Goal: Task Accomplishment & Management: Use online tool/utility

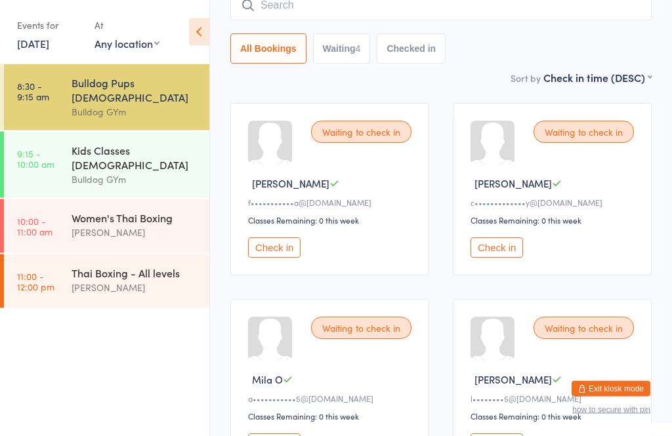
scroll to position [127, 0]
click at [258, 436] on button "Check in" at bounding box center [274, 444] width 52 height 20
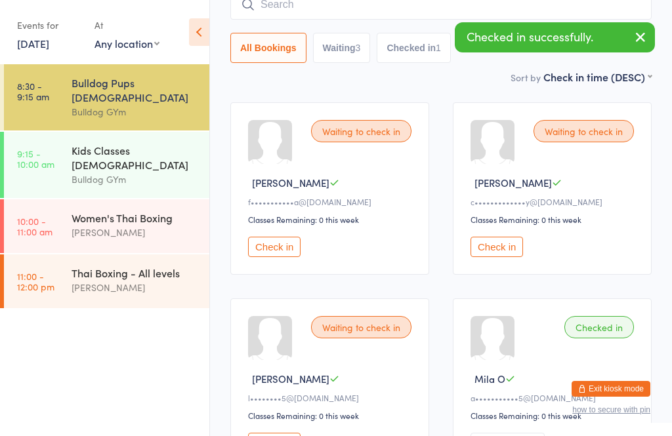
click at [269, 436] on button "Check in" at bounding box center [274, 443] width 52 height 20
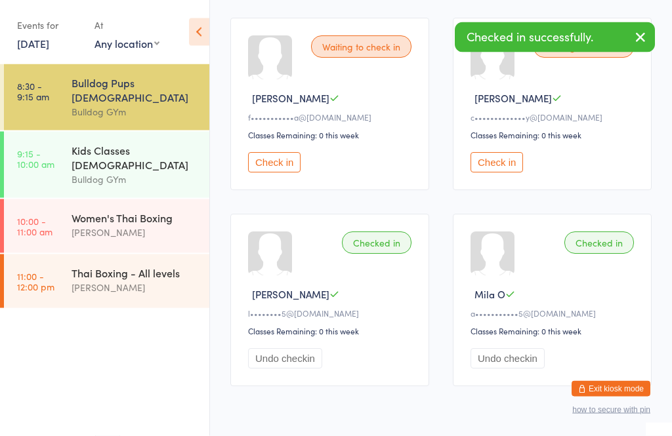
scroll to position [224, 0]
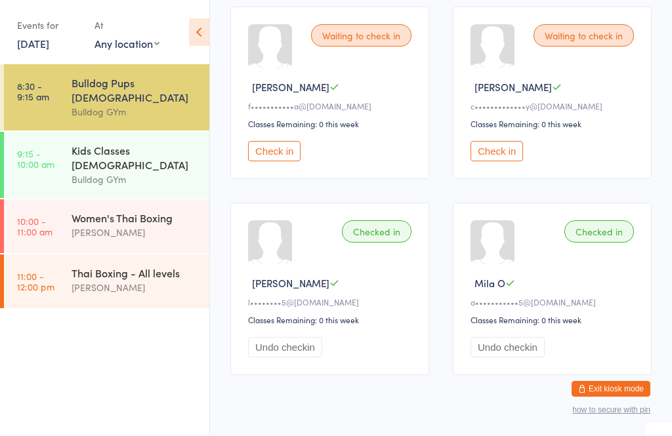
click at [278, 358] on button "Undo checkin" at bounding box center [285, 347] width 74 height 20
click at [280, 358] on button "Check in" at bounding box center [274, 347] width 52 height 20
click at [503, 161] on button "Check in" at bounding box center [496, 151] width 52 height 20
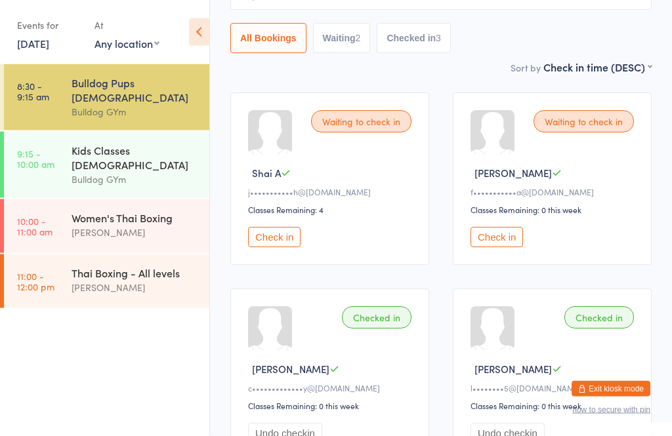
scroll to position [133, 0]
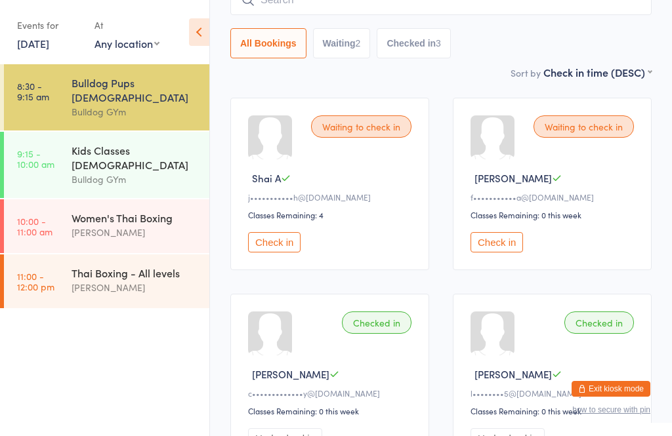
click at [585, 180] on div "[PERSON_NAME]" at bounding box center [553, 178] width 167 height 14
click at [503, 253] on button "Check in" at bounding box center [496, 242] width 52 height 20
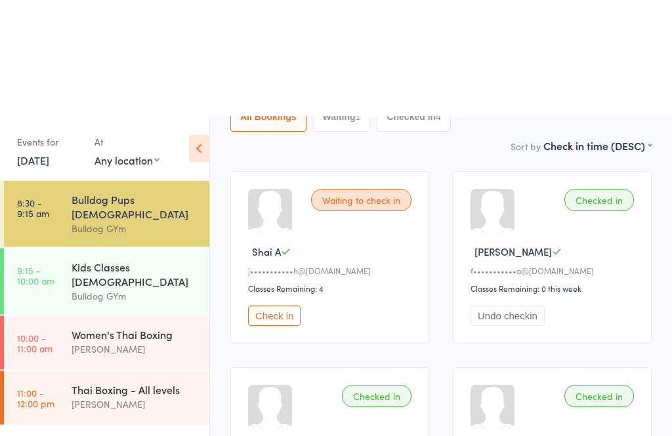
scroll to position [0, 0]
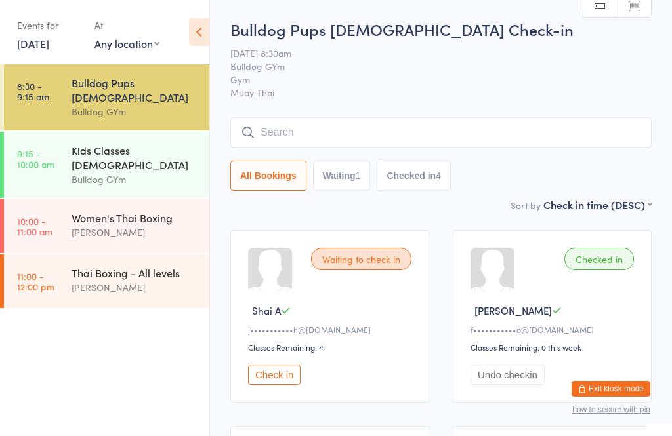
click at [341, 131] on input "search" at bounding box center [440, 132] width 421 height 30
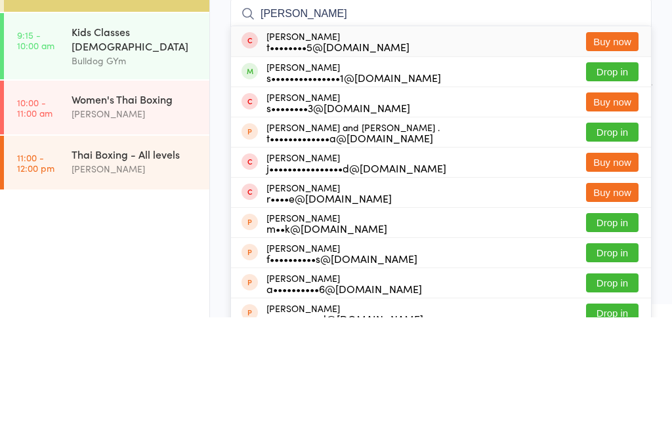
type input "[PERSON_NAME]"
click at [621, 181] on button "Drop in" at bounding box center [612, 190] width 52 height 19
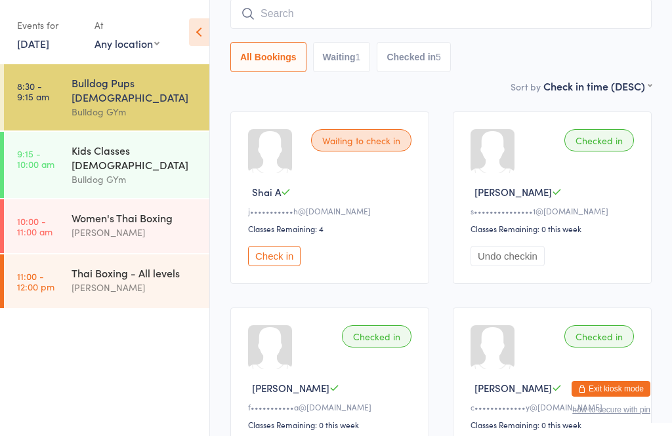
scroll to position [118, 0]
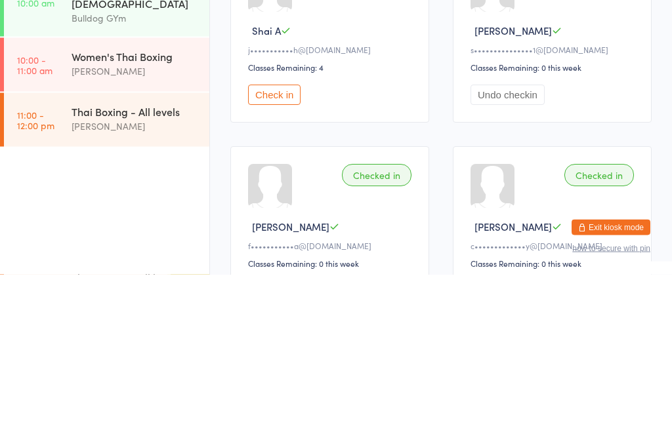
click at [266, 247] on button "Check in" at bounding box center [274, 257] width 52 height 20
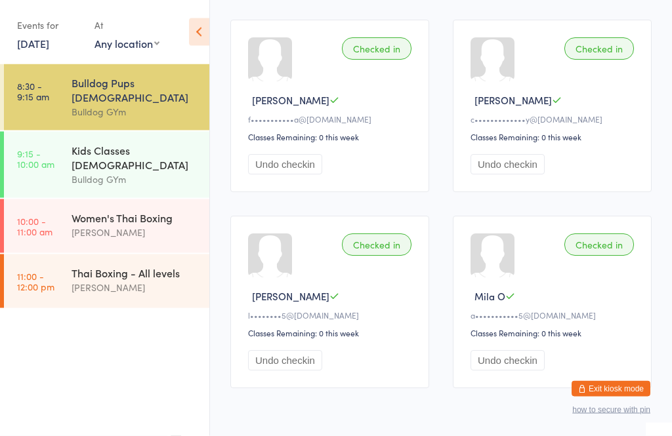
scroll to position [424, 0]
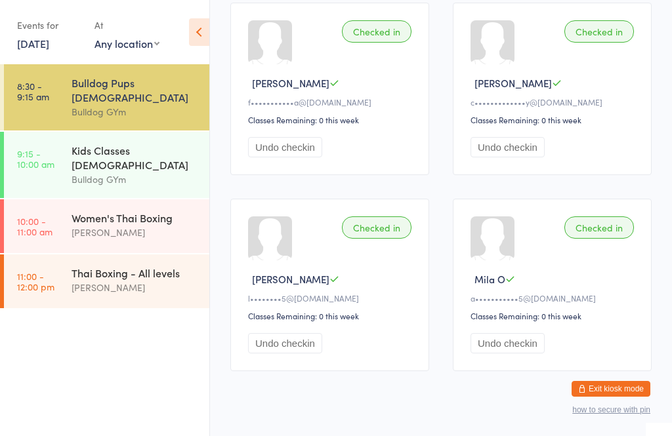
click at [137, 172] on div "Bulldog GYm" at bounding box center [135, 179] width 127 height 15
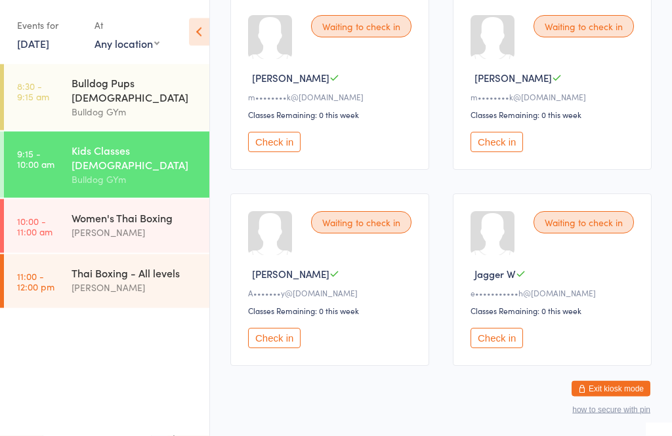
scroll to position [824, 0]
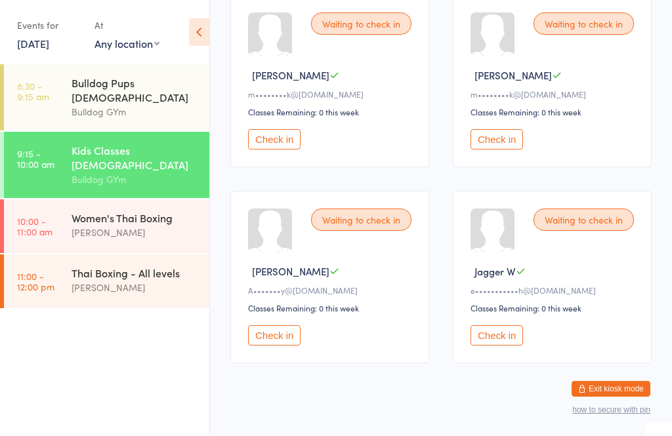
click at [257, 346] on button "Check in" at bounding box center [274, 335] width 52 height 20
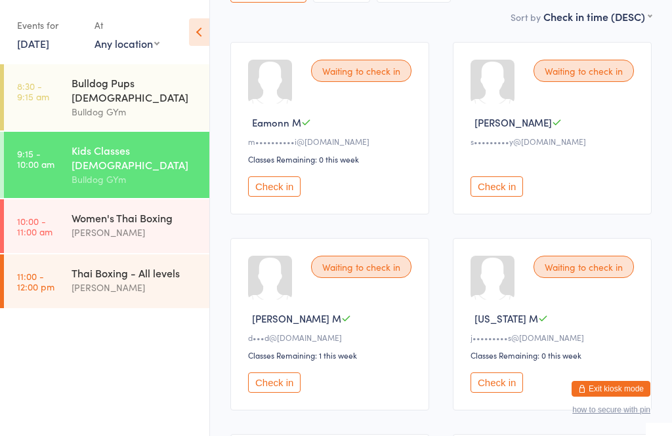
scroll to position [188, 0]
click at [262, 180] on div "Waiting to check in Eamonn M m••••••••••i@gmail.com Classes Remaining: 0 this w…" at bounding box center [329, 129] width 199 height 173
click at [291, 187] on button "Check in" at bounding box center [274, 186] width 52 height 20
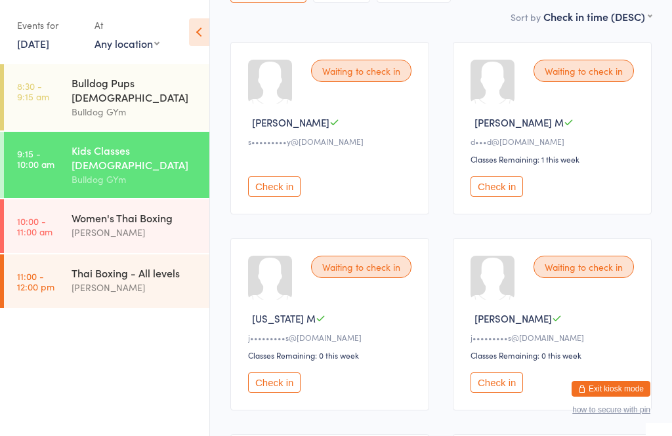
click at [289, 393] on button "Check in" at bounding box center [274, 383] width 52 height 20
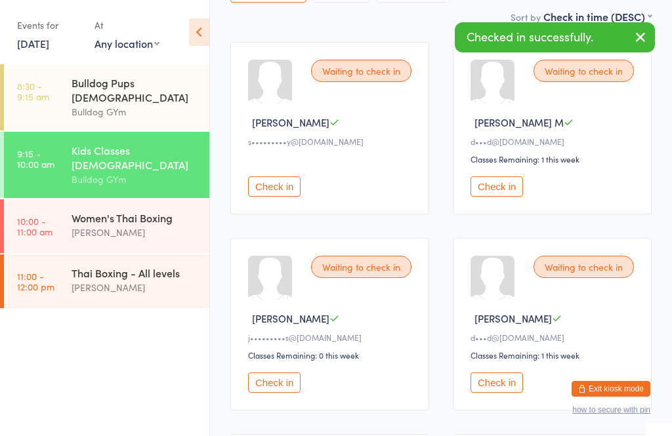
click at [293, 388] on button "Check in" at bounding box center [274, 383] width 52 height 20
click at [503, 196] on button "Check in" at bounding box center [496, 186] width 52 height 20
click at [514, 189] on button "Check in" at bounding box center [496, 186] width 52 height 20
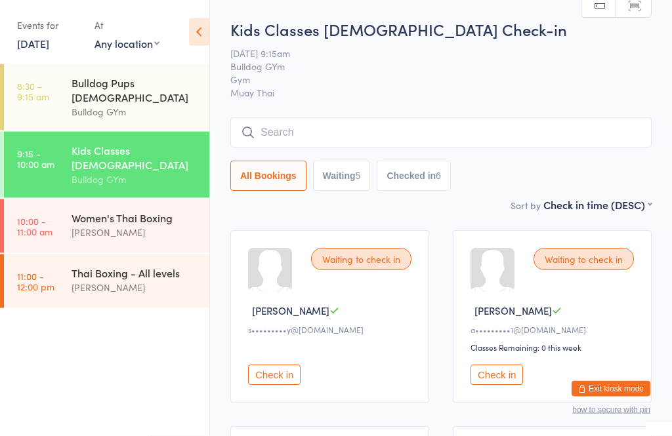
scroll to position [34, 0]
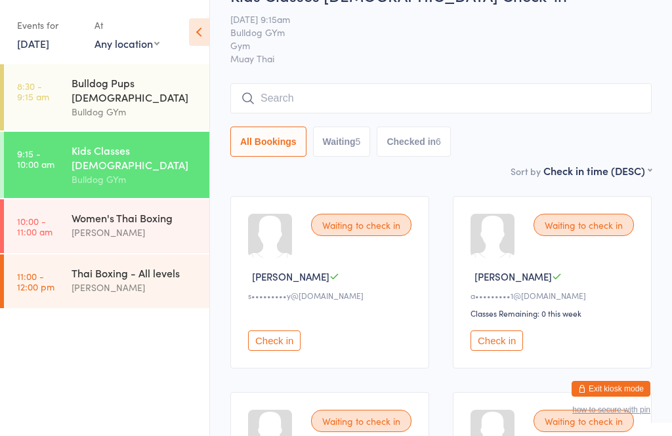
click at [496, 345] on button "Check in" at bounding box center [496, 341] width 52 height 20
click at [486, 351] on button "Check in" at bounding box center [496, 341] width 52 height 20
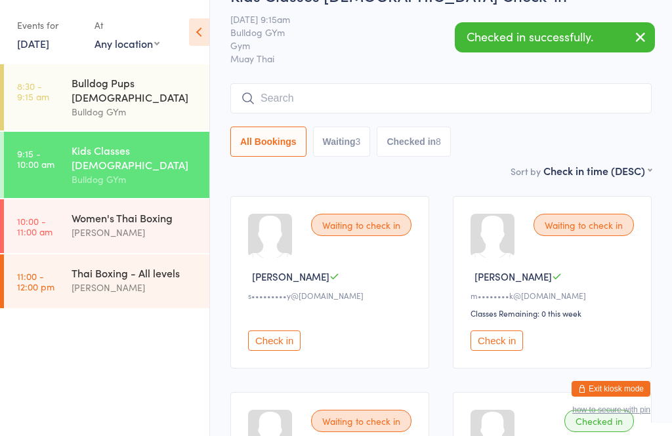
click at [489, 347] on button "Check in" at bounding box center [496, 341] width 52 height 20
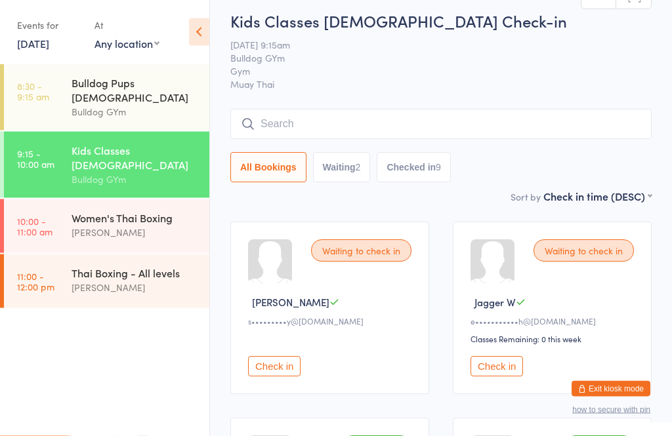
scroll to position [8, 0]
click at [338, 159] on button "Waiting 2" at bounding box center [342, 168] width 58 height 30
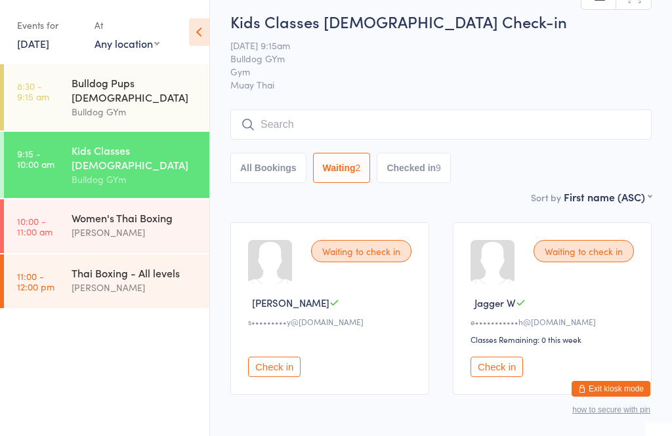
click at [268, 176] on button "All Bookings" at bounding box center [268, 168] width 76 height 30
select select "5"
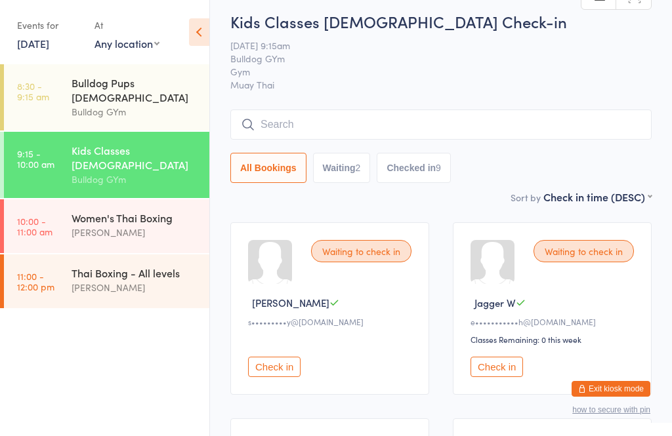
click at [268, 120] on input "search" at bounding box center [440, 125] width 421 height 30
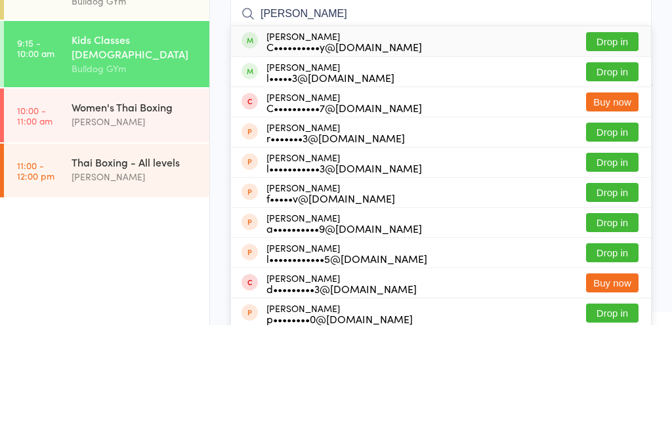
type input "Lila"
click at [613, 143] on button "Drop in" at bounding box center [612, 152] width 52 height 19
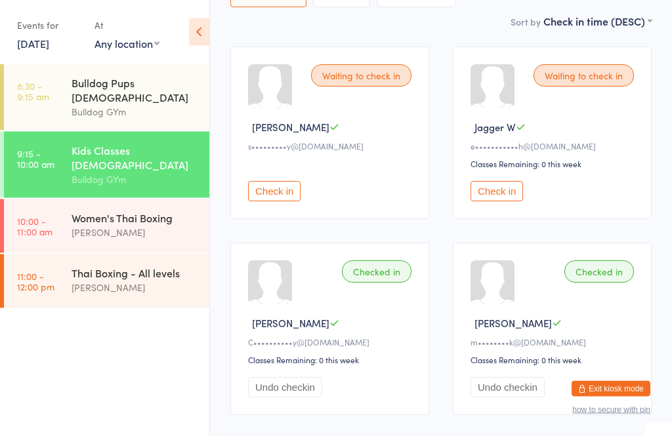
scroll to position [184, 0]
click at [374, 80] on div "Waiting to check in" at bounding box center [361, 75] width 100 height 22
click at [281, 191] on button "Check in" at bounding box center [274, 191] width 52 height 20
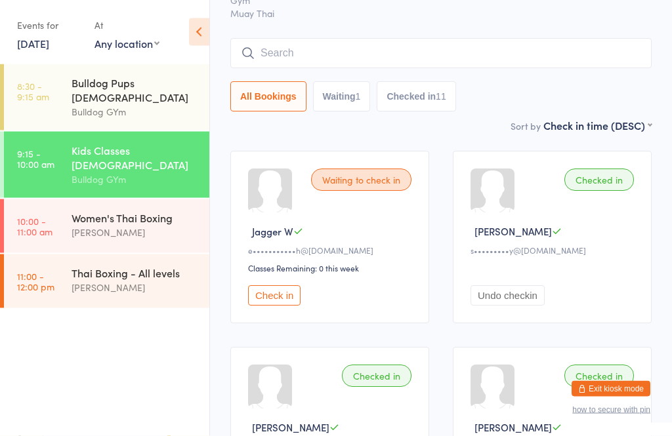
scroll to position [85, 0]
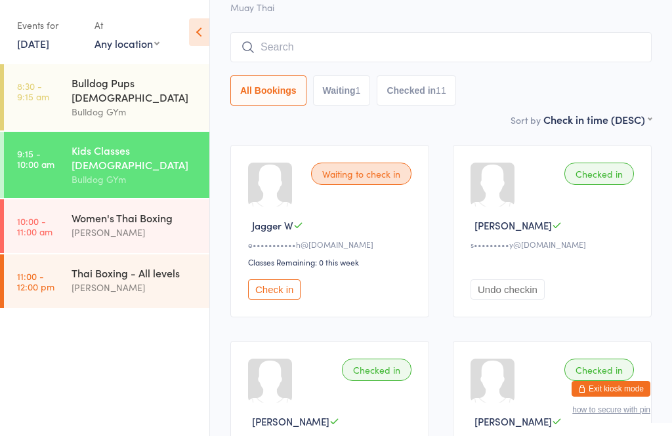
click at [278, 289] on button "Check in" at bounding box center [274, 290] width 52 height 20
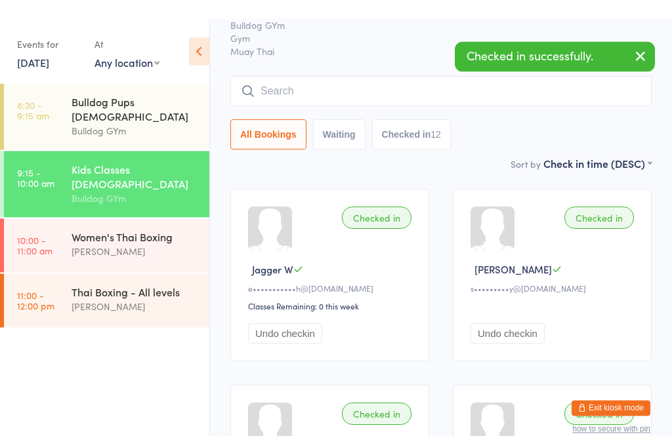
scroll to position [0, 0]
